Goal: Register for event/course

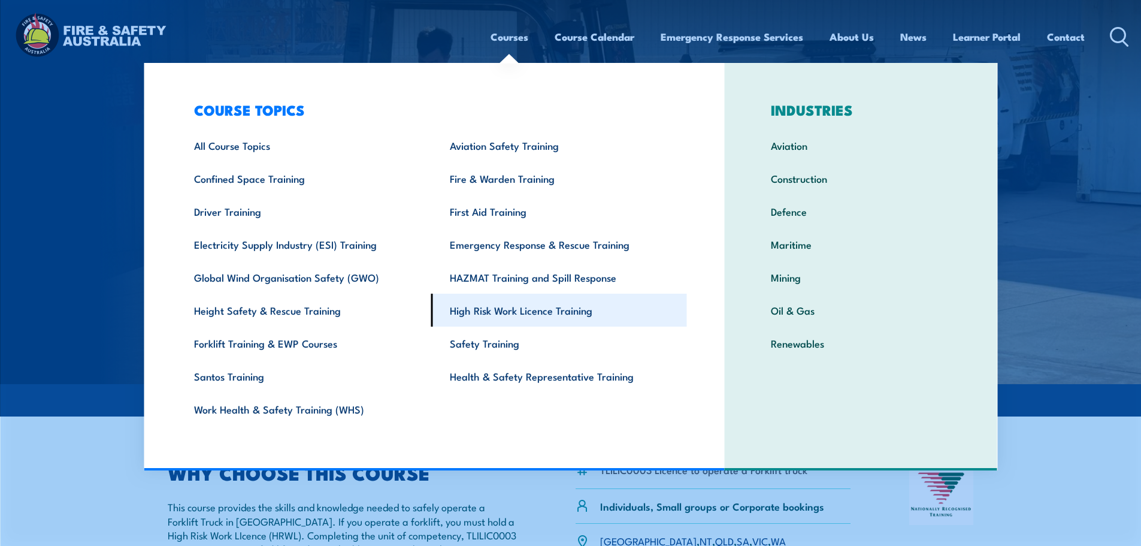
click at [537, 309] on link "High Risk Work Licence Training" at bounding box center [559, 310] width 256 height 33
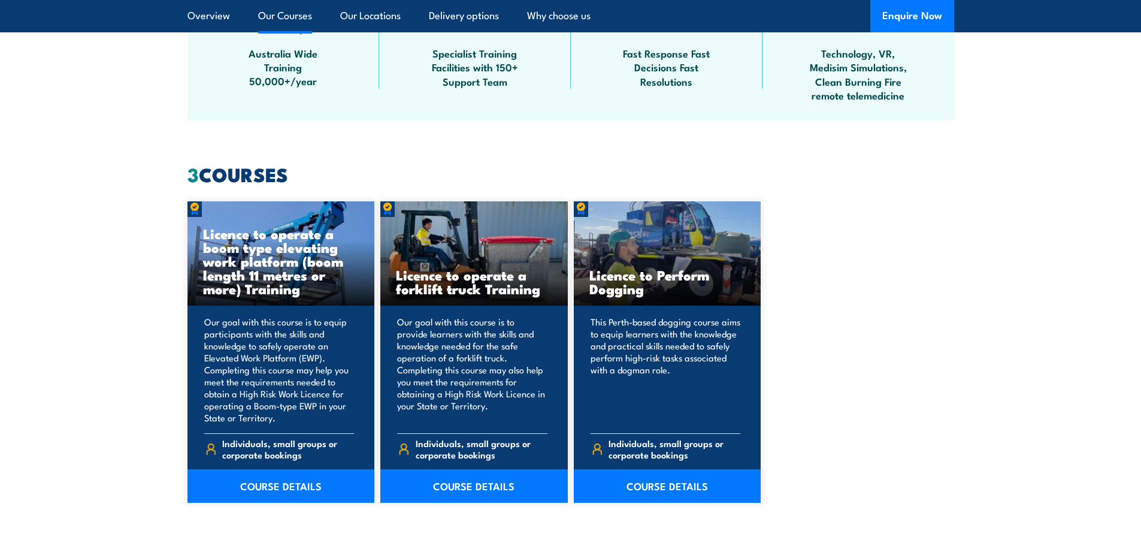
scroll to position [899, 0]
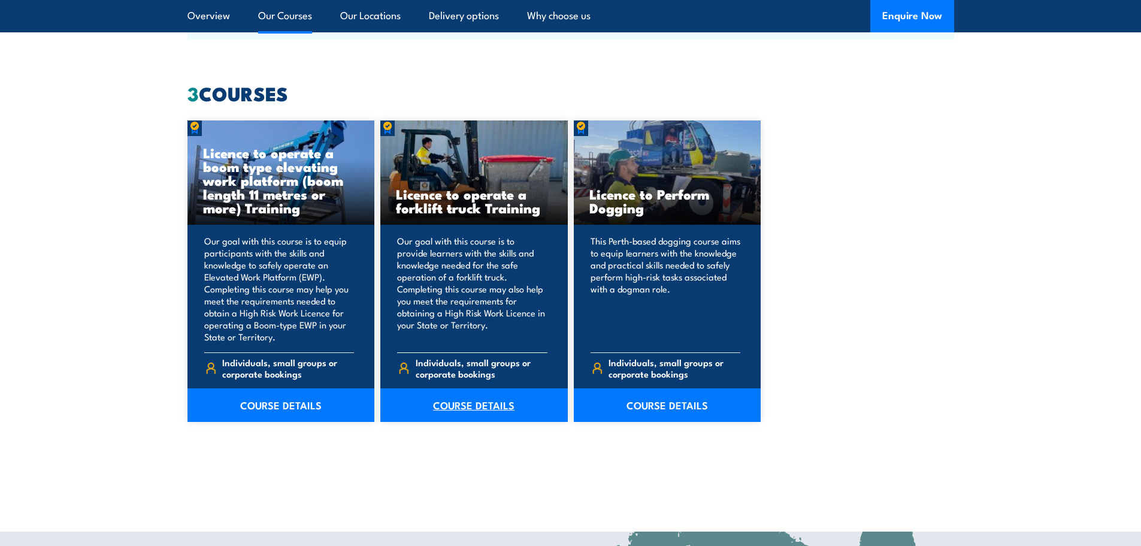
click at [471, 404] on link "COURSE DETAILS" at bounding box center [473, 405] width 187 height 34
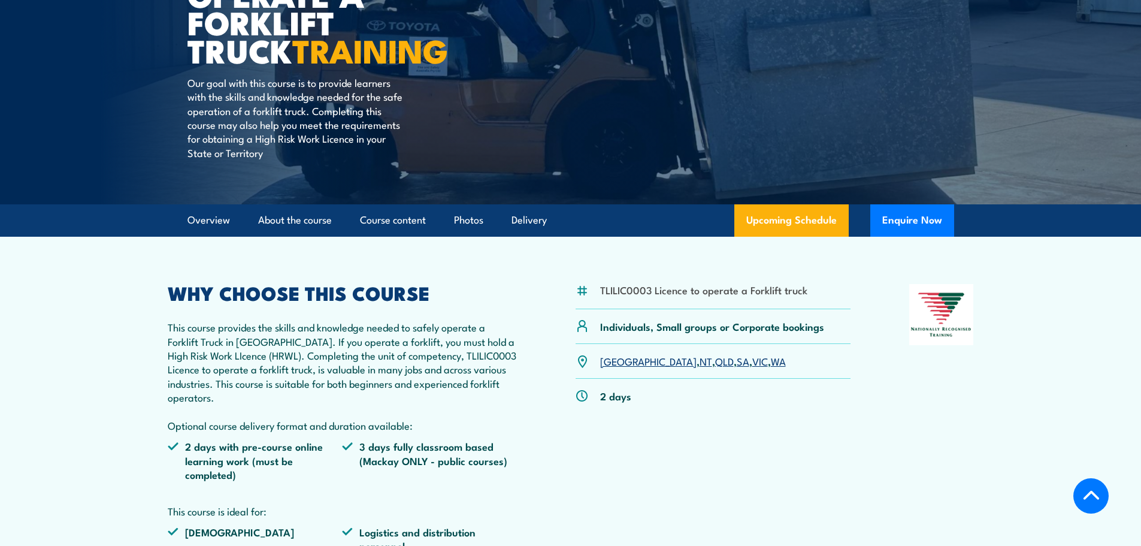
scroll to position [240, 0]
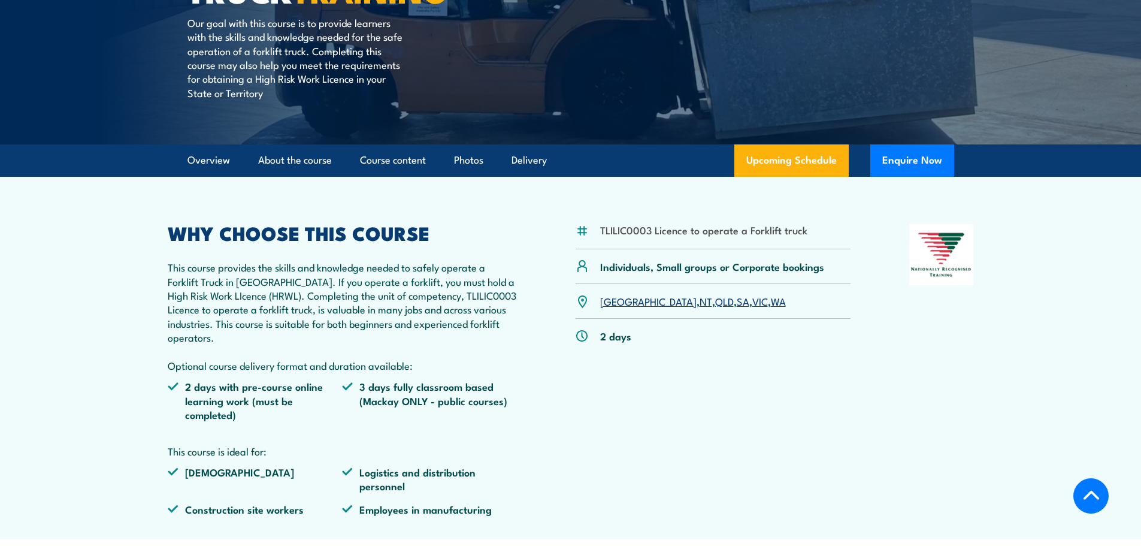
click at [737, 300] on link "SA" at bounding box center [743, 301] width 13 height 14
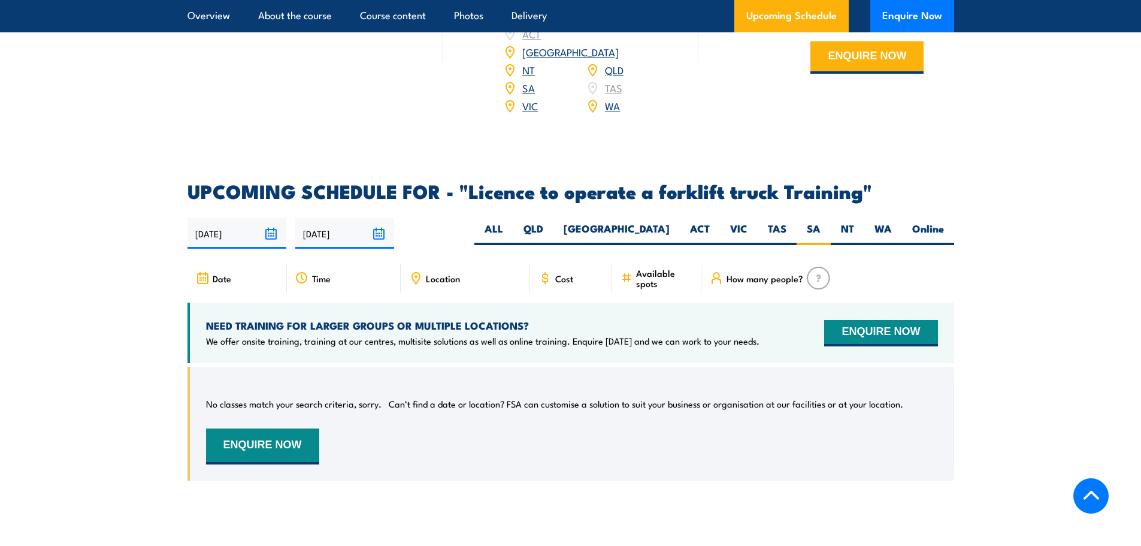
scroll to position [1825, 0]
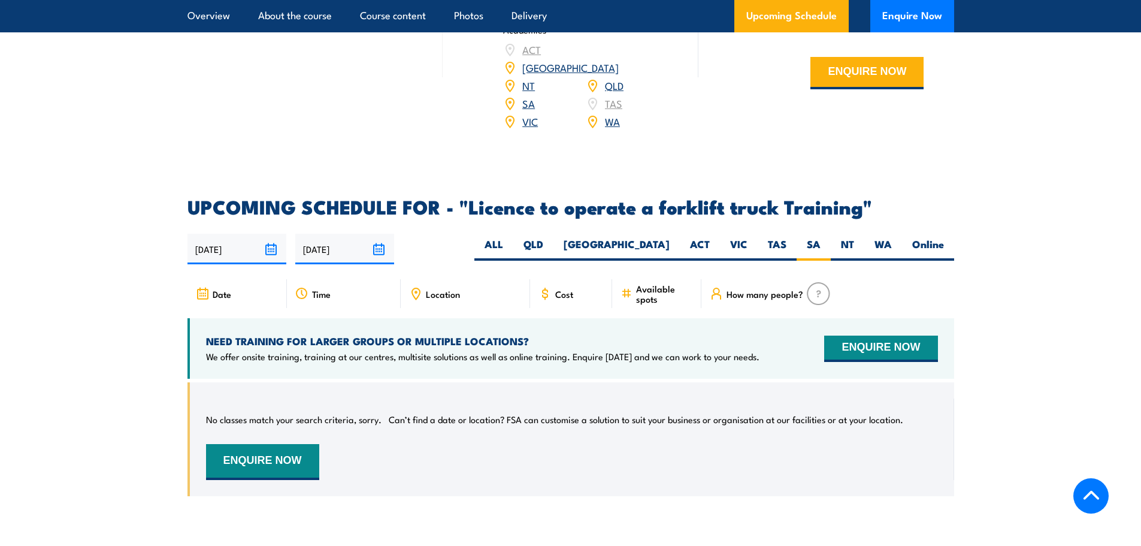
click at [204, 287] on icon at bounding box center [202, 293] width 13 height 13
click at [268, 234] on input "[DATE]" at bounding box center [236, 249] width 99 height 31
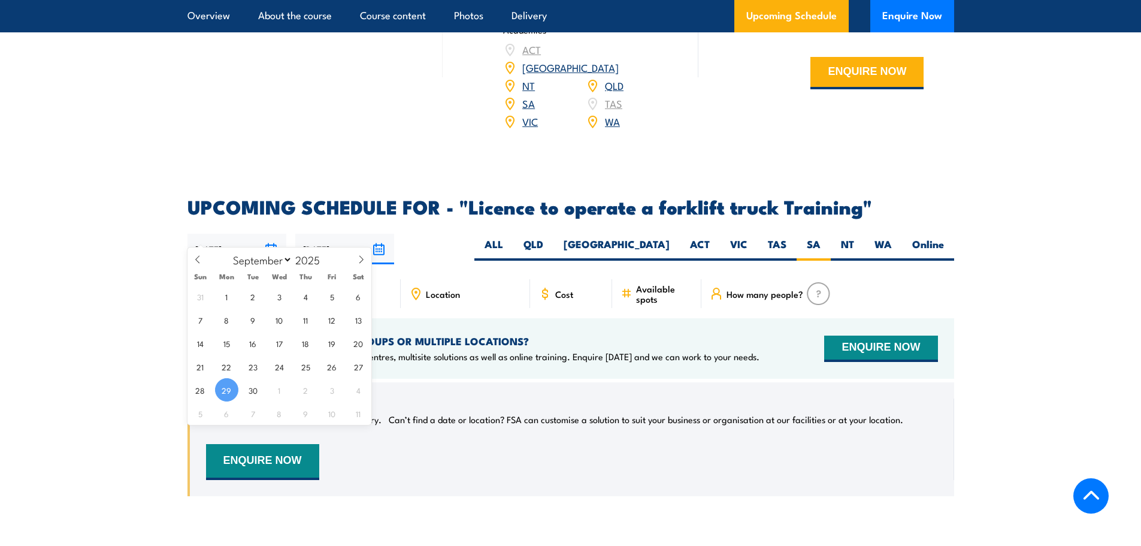
click at [161, 261] on section "UPCOMING SCHEDULE FOR - "Licence to operate a forklift truck Training" 29/09/20…" at bounding box center [570, 356] width 1141 height 316
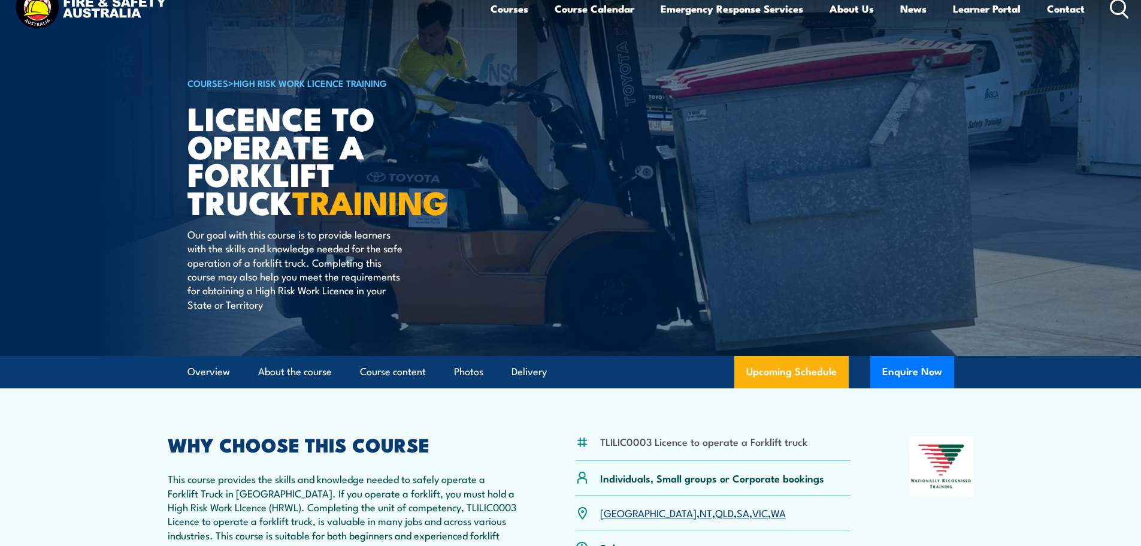
scroll to position [0, 0]
